Goal: Task Accomplishment & Management: Manage account settings

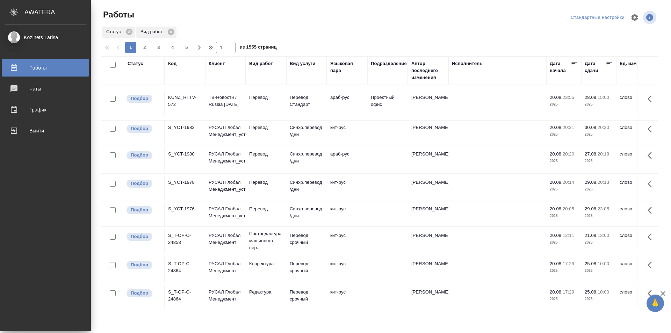
click at [23, 109] on div "График" at bounding box center [45, 110] width 80 height 10
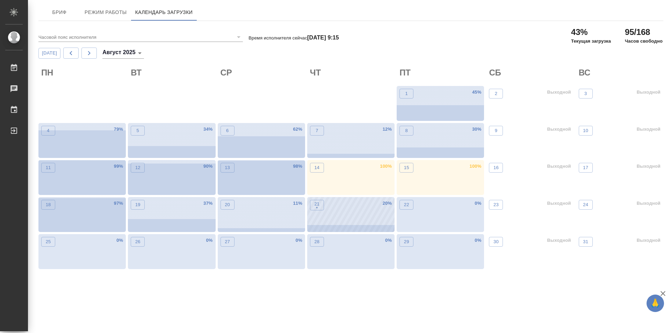
click at [334, 220] on div "21 • 20 %" at bounding box center [350, 214] width 87 height 35
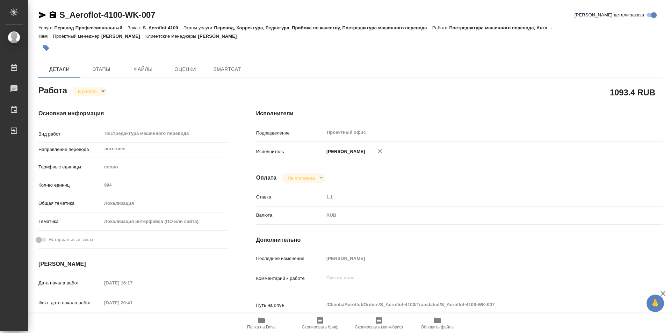
type textarea "x"
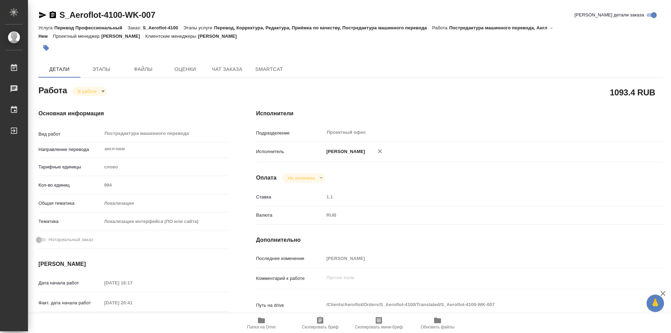
type textarea "x"
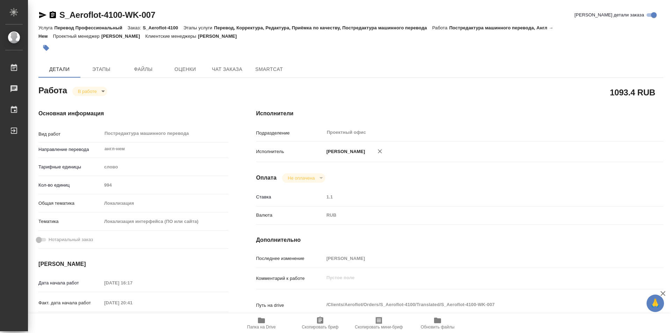
type textarea "x"
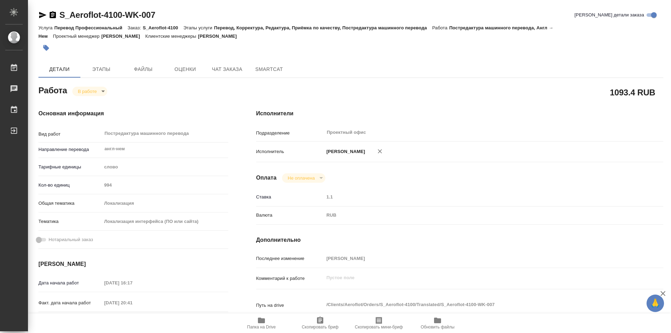
type textarea "x"
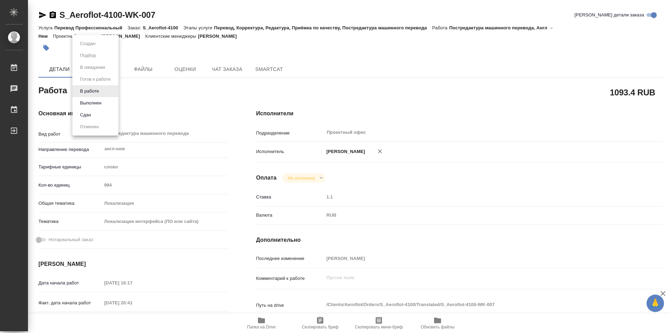
click at [101, 91] on body "🙏 .cls-1 fill:#fff; AWATERA Kozinets Larisa Работы 0 Чаты График Выйти S_Aerofl…" at bounding box center [335, 166] width 671 height 333
click at [84, 113] on button "Сдан" at bounding box center [85, 115] width 15 height 8
type textarea "x"
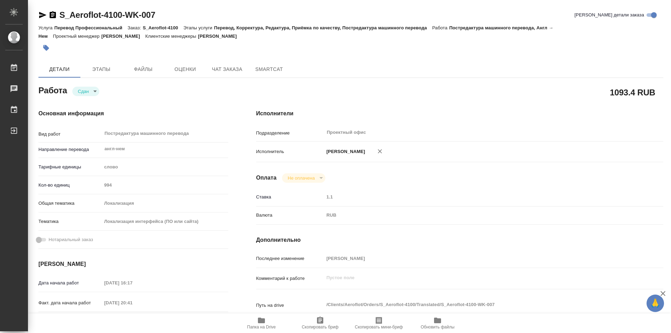
type textarea "x"
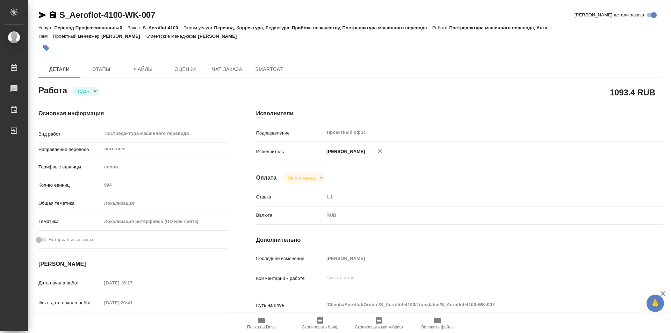
type textarea "x"
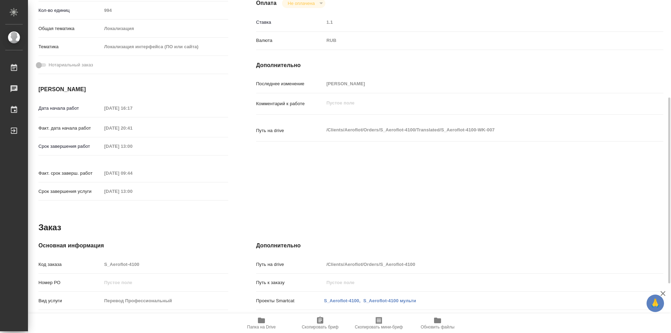
type textarea "x"
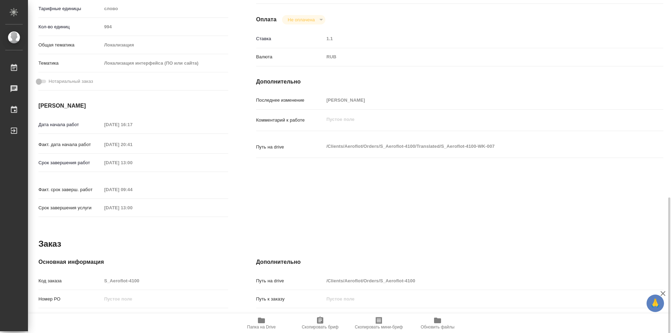
scroll to position [263, 0]
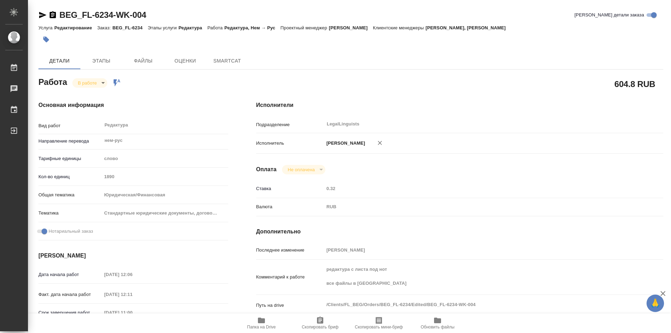
type textarea "x"
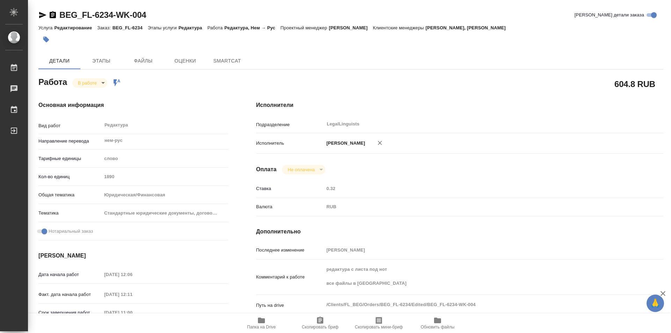
type textarea "x"
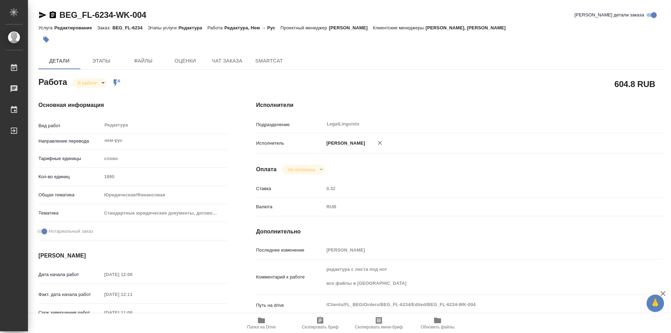
type textarea "x"
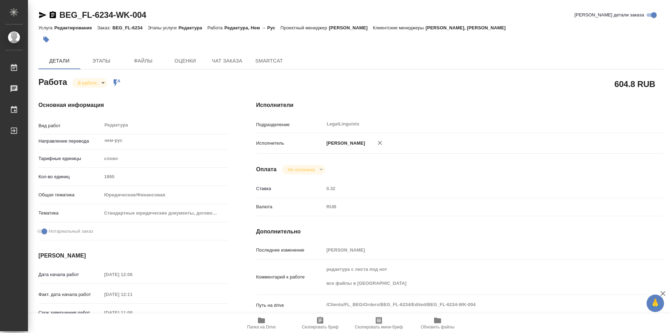
type textarea "x"
